Goal: Information Seeking & Learning: Learn about a topic

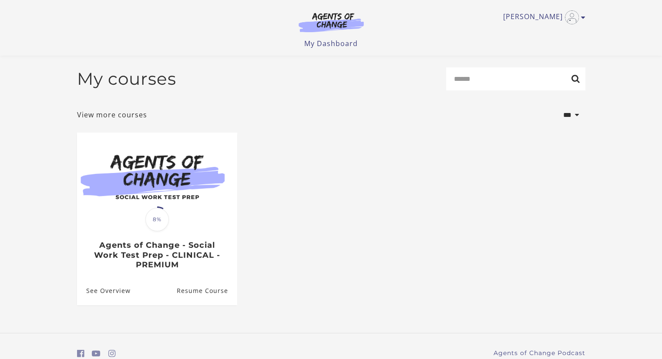
scroll to position [39, 0]
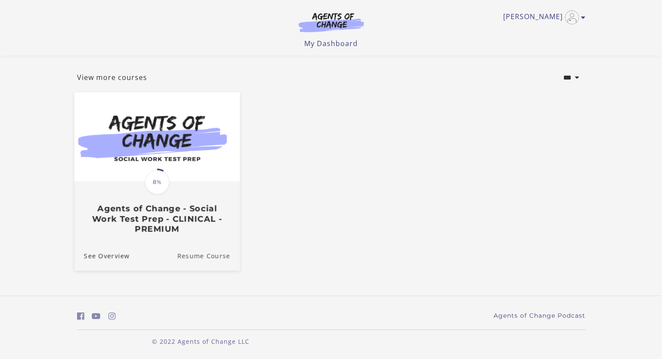
click at [198, 258] on link "Resume Course" at bounding box center [208, 255] width 63 height 29
